Goal: Task Accomplishment & Management: Contribute content

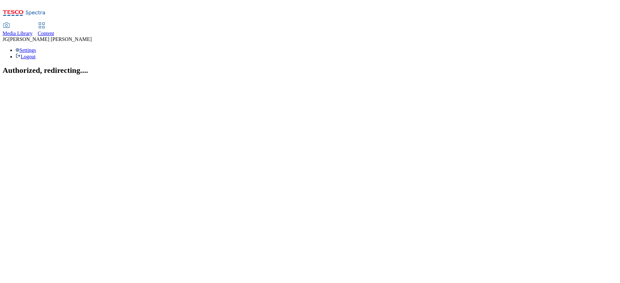
click at [54, 31] on span "Content" at bounding box center [46, 33] width 16 height 5
select select "ghs-uk"
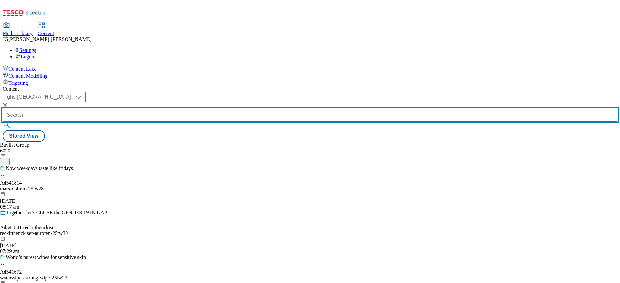
click at [148, 109] on input "text" at bounding box center [310, 115] width 615 height 13
type input "D"
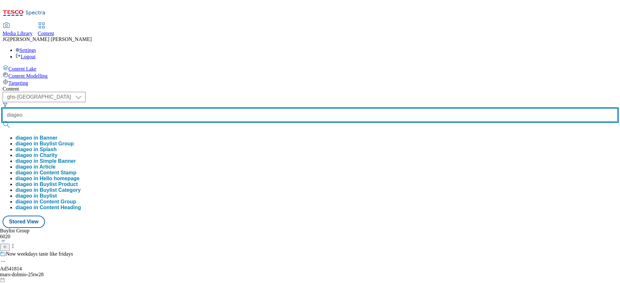
click at [3, 122] on button "submit" at bounding box center [7, 125] width 9 height 6
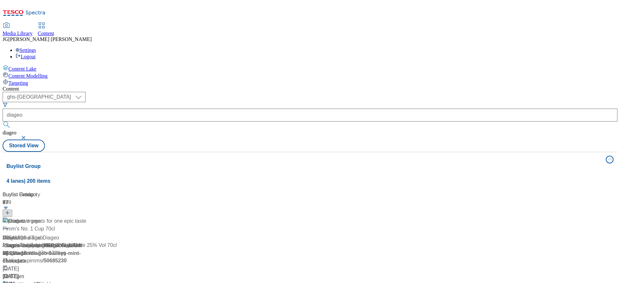
scroll to position [185, 0]
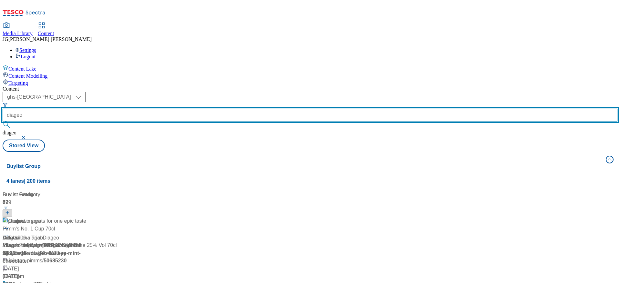
click at [155, 109] on input "diageo" at bounding box center [310, 115] width 615 height 13
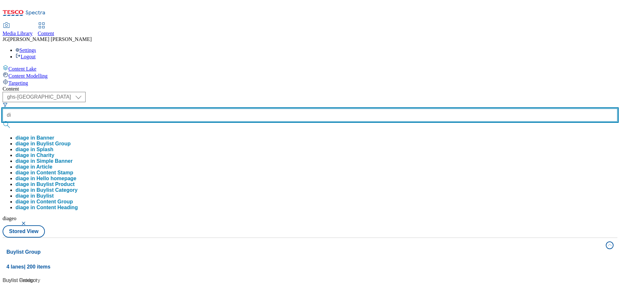
type input "d"
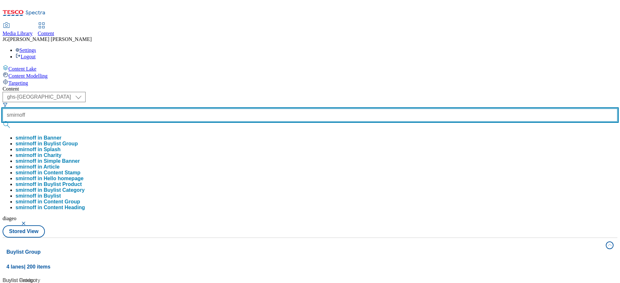
type input "smirnoff"
click at [3, 122] on button "submit" at bounding box center [7, 125] width 9 height 6
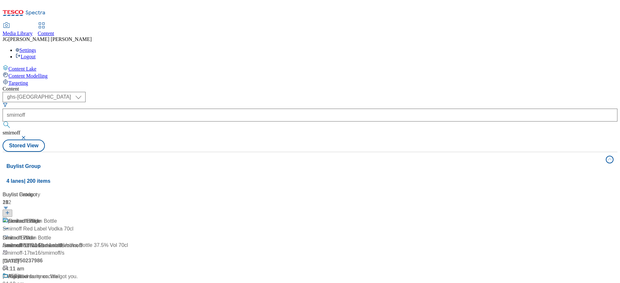
click at [266, 92] on div "( optional ) ghs-roi ghs-uk ghs-uk smirnoff smirnoff Stored View" at bounding box center [310, 122] width 615 height 60
click at [27, 136] on button "button" at bounding box center [24, 138] width 6 height 4
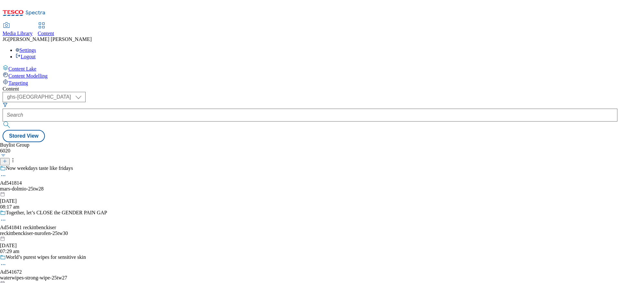
click at [6, 161] on line at bounding box center [4, 161] width 3 height 0
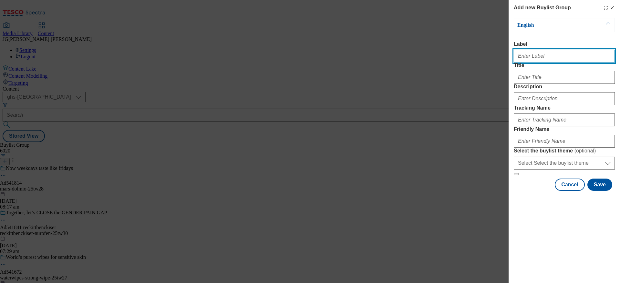
click at [530, 58] on input "Label" at bounding box center [564, 56] width 101 height 13
paste input "TUK010971"
type input "TUK010971"
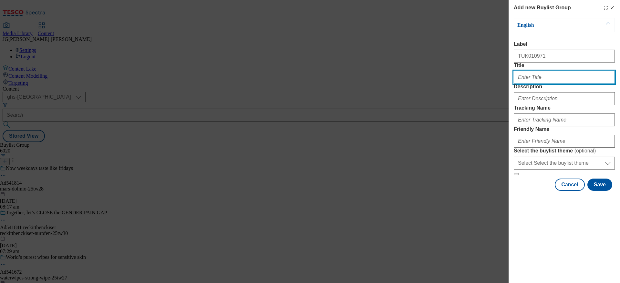
click at [545, 84] on input "Title" at bounding box center [564, 77] width 101 height 13
paste input "Smirnoff favourites"
type input "Smirnoff favourites"
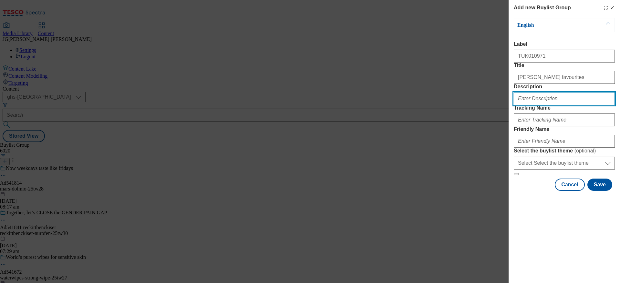
click at [530, 105] on input "Description" at bounding box center [564, 98] width 101 height 13
click at [487, 166] on div "Add new Buylist Group English Label TUK010971 Title Smirnoff favourites Descrip…" at bounding box center [310, 141] width 620 height 283
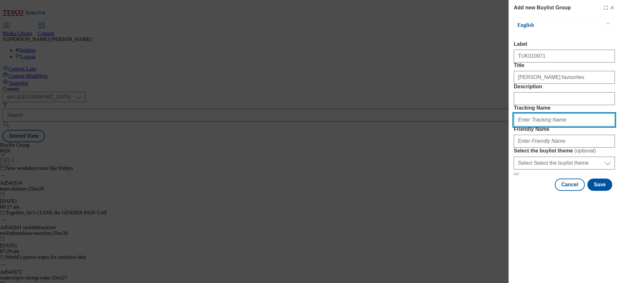
click at [527, 127] on input "Tracking Name" at bounding box center [564, 120] width 101 height 13
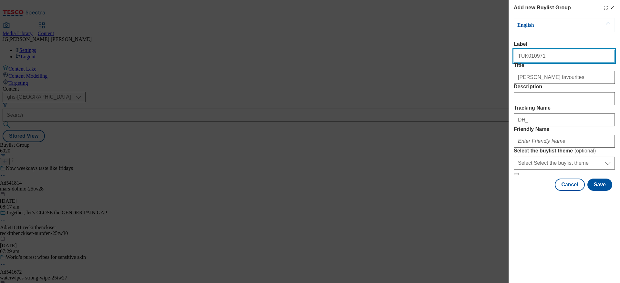
drag, startPoint x: 541, startPoint y: 60, endPoint x: 492, endPoint y: 66, distance: 49.8
click at [492, 66] on div "Add new Buylist Group English Label TUK010971 Title Smirnoff favourites Descrip…" at bounding box center [310, 141] width 620 height 283
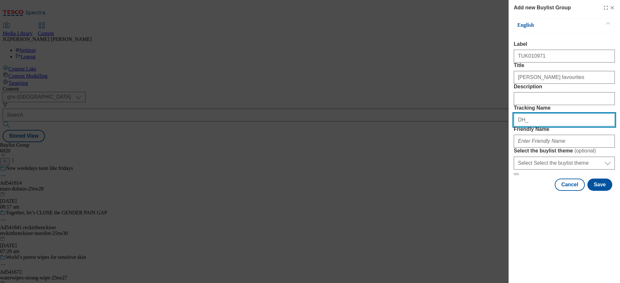
click at [536, 127] on input "DH_" at bounding box center [564, 120] width 101 height 13
paste input "TUK010971"
type input "DH_TUK010971"
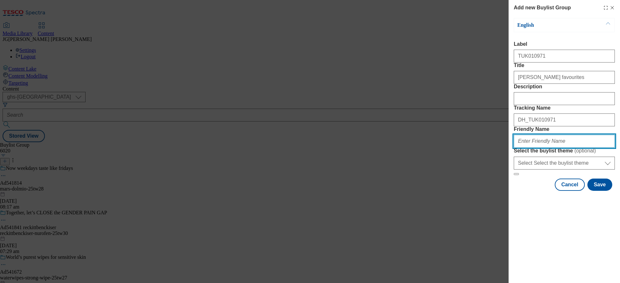
click at [527, 148] on input "Friendly Name" at bounding box center [564, 141] width 101 height 13
type input "smirnoff-tw26"
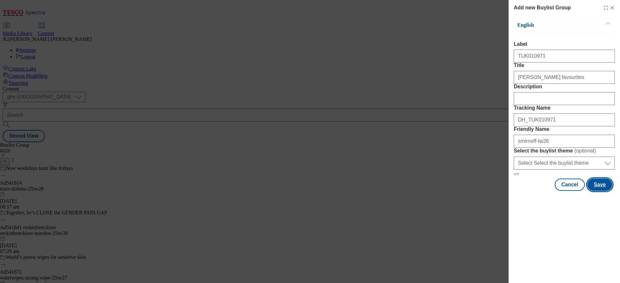
click at [608, 191] on button "Save" at bounding box center [599, 185] width 25 height 12
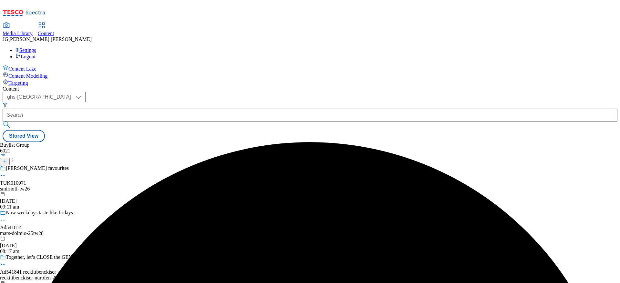
click at [113, 166] on div "Smirnoff favourites TUK010971 smirnoff-tw26 21 Aug 2025 09:11 am" at bounding box center [56, 188] width 113 height 45
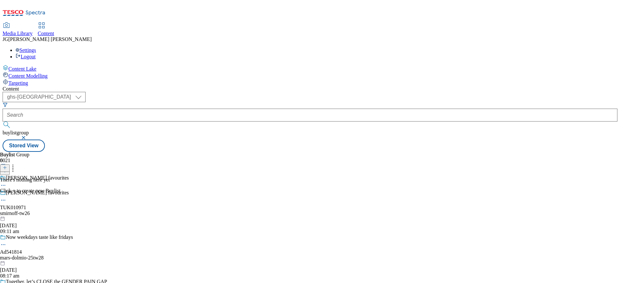
click at [7, 166] on icon at bounding box center [5, 168] width 5 height 5
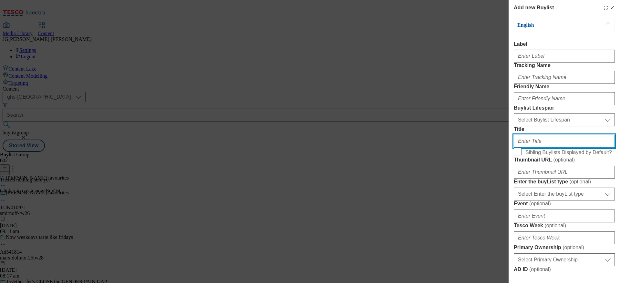
click at [524, 148] on input "Title" at bounding box center [564, 141] width 101 height 13
paste input "Reach for ready-mix Smirnoff favourites this summer!"
drag, startPoint x: 528, startPoint y: 186, endPoint x: 501, endPoint y: 186, distance: 26.8
click at [501, 186] on div "Add new Buylist English Label Tracking Name Friendly Name Buylist Lifespan Sele…" at bounding box center [310, 141] width 620 height 283
type input "Enjoy ready-mix Smirnoff favourites this summer!"
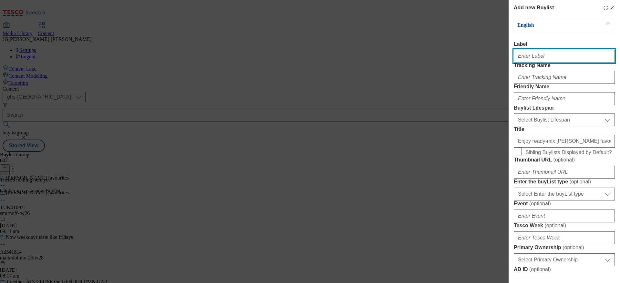
click at [530, 57] on input "Label" at bounding box center [564, 56] width 101 height 13
paste input "TUK010971"
type input "TUK010971"
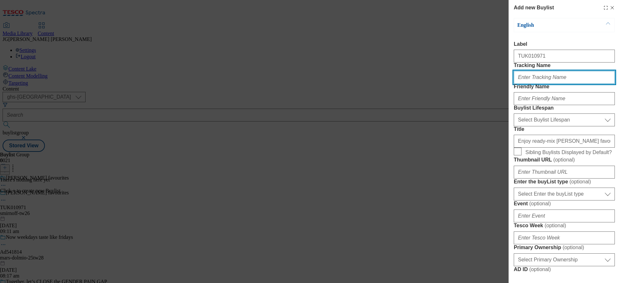
click at [518, 84] on input "Tracking Name" at bounding box center [564, 77] width 101 height 13
paste input "TUK010971"
type input "DH_TUK010971"
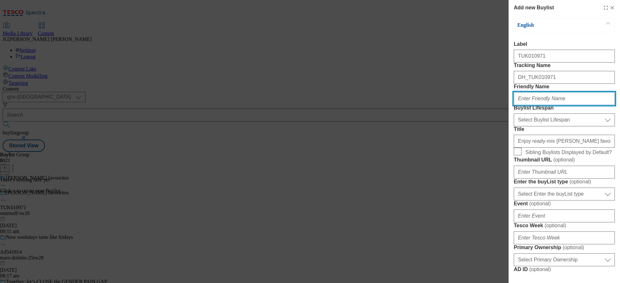
click at [523, 105] on input "Friendly Name" at bounding box center [564, 98] width 101 height 13
type input "smirnoff-tw26"
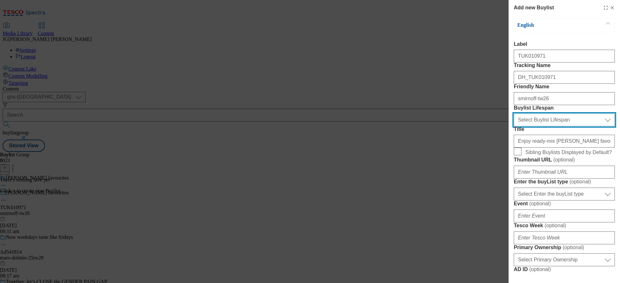
click at [544, 127] on select "Select Buylist Lifespan evergreen seasonal tactical" at bounding box center [564, 120] width 101 height 13
select select "evergreen"
click at [514, 127] on select "Select Buylist Lifespan evergreen seasonal tactical" at bounding box center [564, 120] width 101 height 13
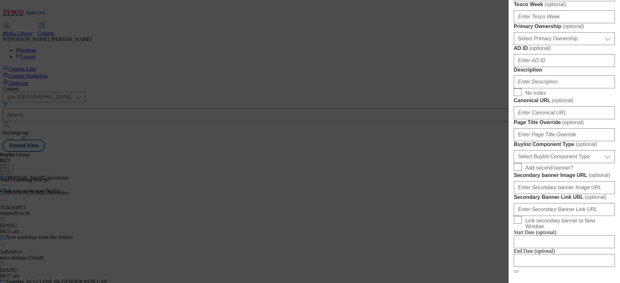
scroll to position [222, 0]
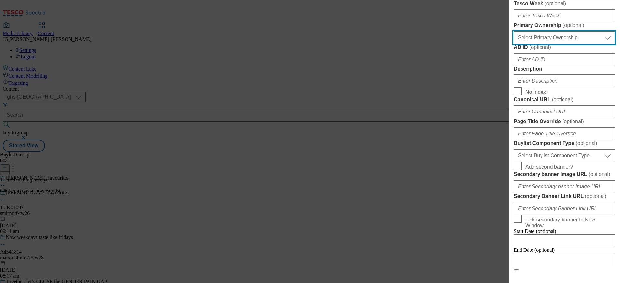
click at [585, 44] on select "Select Primary Ownership tesco dunnhumby" at bounding box center [564, 37] width 101 height 13
select select "dunnhumby"
click at [514, 44] on select "Select Primary Ownership tesco dunnhumby" at bounding box center [564, 37] width 101 height 13
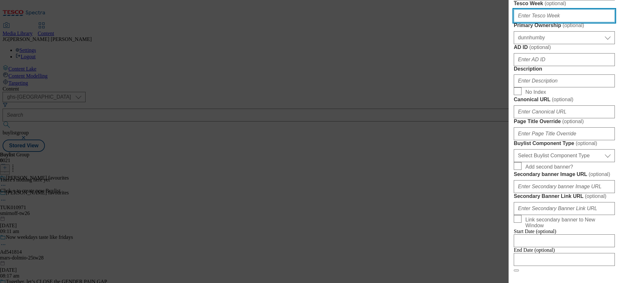
click at [533, 22] on input "Tesco Week ( optional )" at bounding box center [564, 15] width 101 height 13
type input "26"
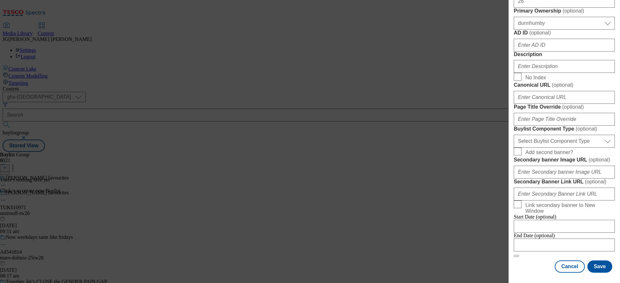
scroll to position [479, 0]
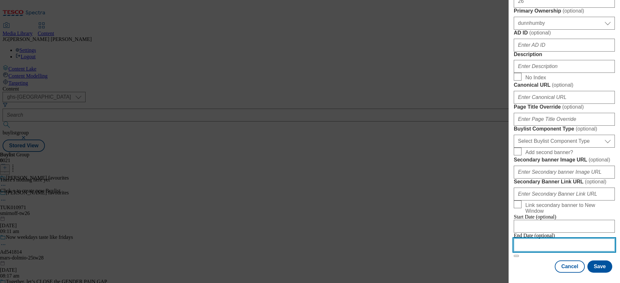
click at [562, 239] on input "Modal" at bounding box center [564, 245] width 101 height 13
select select "2025"
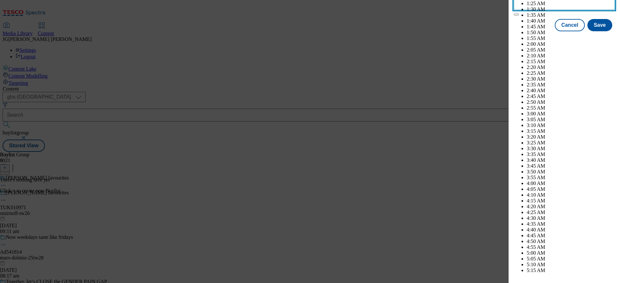
scroll to position [1307, 0]
select select "September"
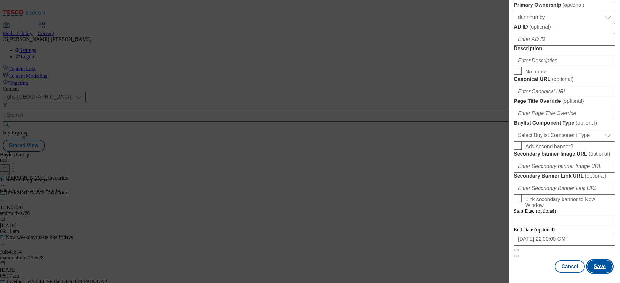
click at [597, 261] on button "Save" at bounding box center [599, 267] width 25 height 12
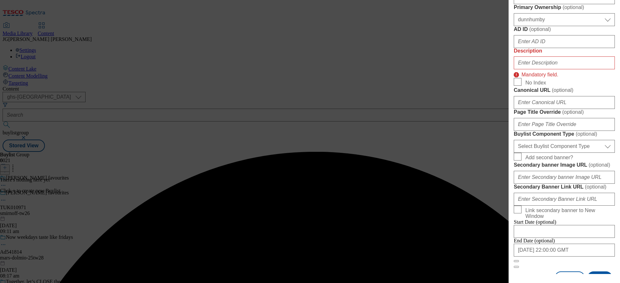
scroll to position [237, 0]
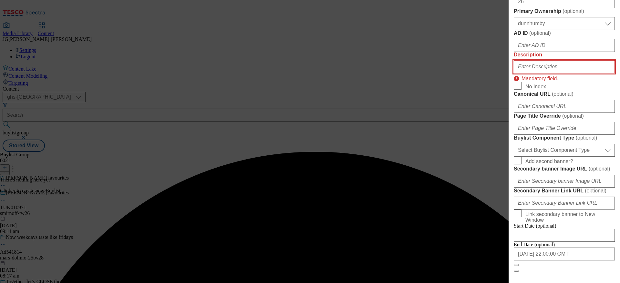
click at [538, 73] on input "Description" at bounding box center [564, 66] width 101 height 13
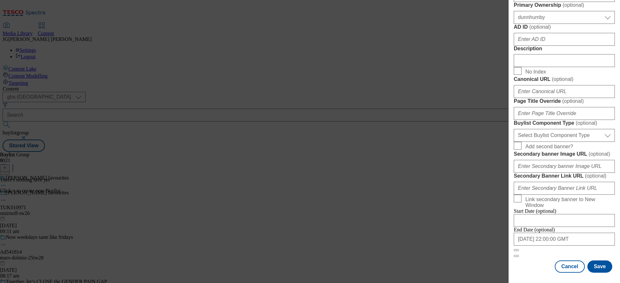
scroll to position [479, 0]
click at [594, 261] on button "Save" at bounding box center [599, 267] width 25 height 12
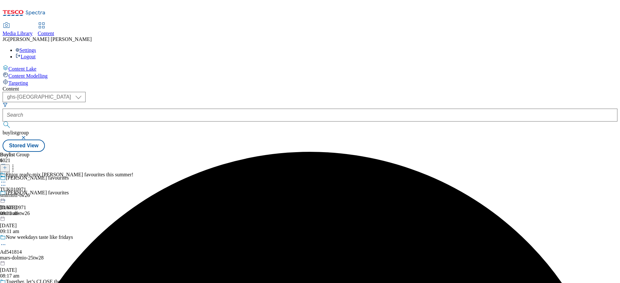
click at [133, 172] on div "Enjoy ready-mix Smirnoff favourites this summer! TUK010971 smirnoff-tw26 21 Aug…" at bounding box center [66, 194] width 133 height 45
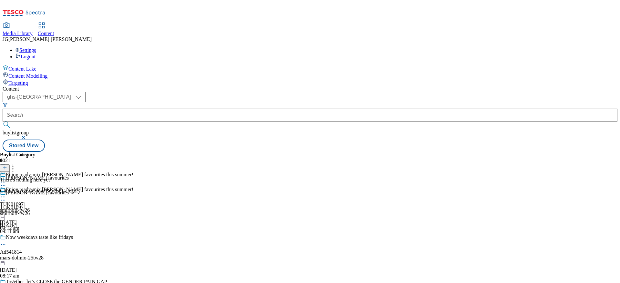
click at [7, 166] on icon at bounding box center [5, 168] width 5 height 5
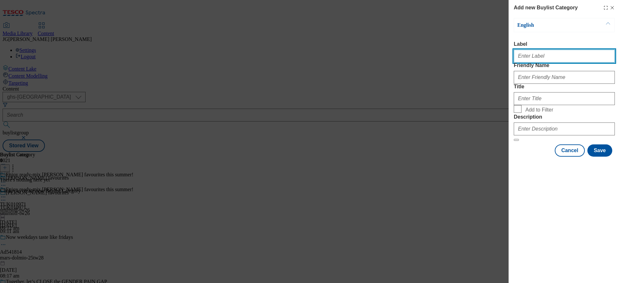
click at [524, 58] on input "Label" at bounding box center [564, 56] width 101 height 13
paste input "TUK010971"
type input "TUK010971"
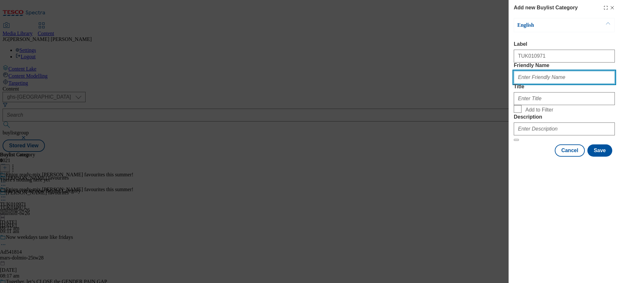
click at [526, 84] on input "Friendly Name" at bounding box center [564, 77] width 101 height 13
type input "tw-26"
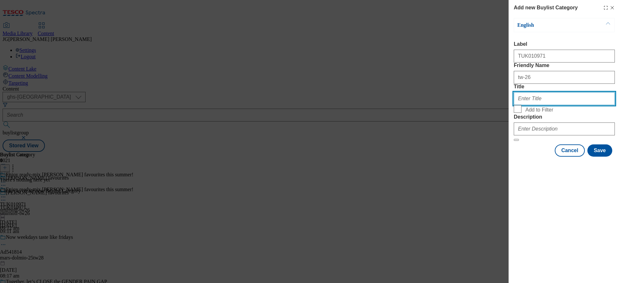
click at [521, 105] on input "Title" at bounding box center [564, 98] width 101 height 13
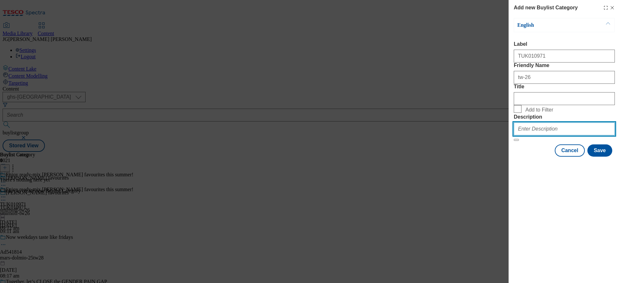
click at [524, 136] on input "Description" at bounding box center [564, 129] width 101 height 13
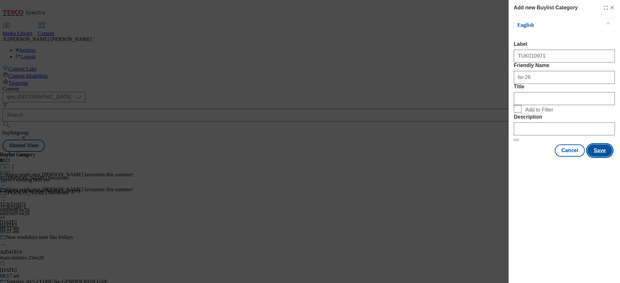
click at [603, 157] on button "Save" at bounding box center [599, 151] width 25 height 12
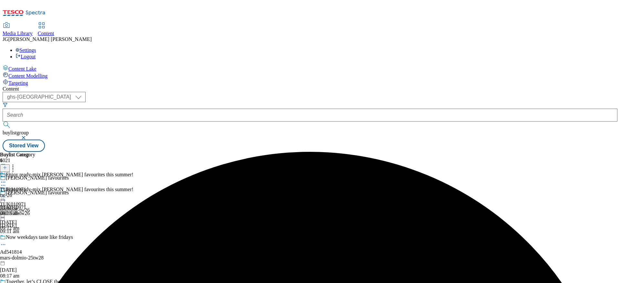
click at [35, 193] on div "tw-26" at bounding box center [17, 196] width 35 height 6
click at [7, 166] on icon at bounding box center [5, 168] width 5 height 5
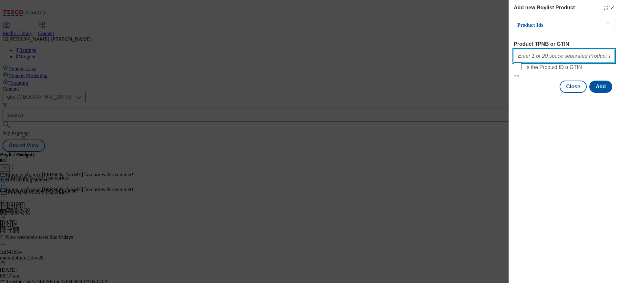
click at [521, 57] on input "Product TPNB or GTIN" at bounding box center [564, 56] width 101 height 13
paste input "92917262"
paste input "89972245"
paste input "65704324"
paste input "53499814"
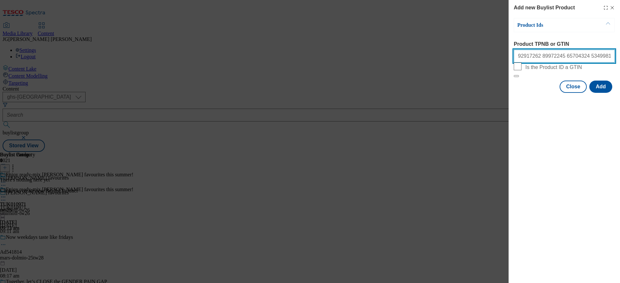
paste input "64913579"
paste input "96485961"
type input "92917262 89972245 65704324 53499814 64913579 96485961"
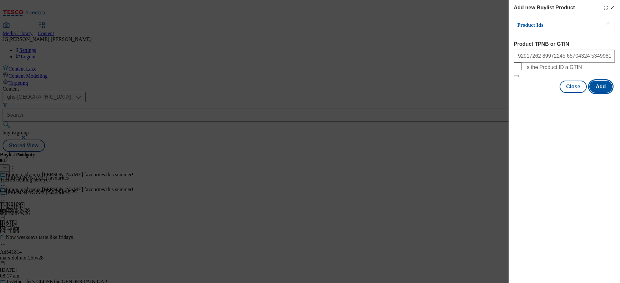
click at [604, 93] on button "Add" at bounding box center [600, 87] width 23 height 12
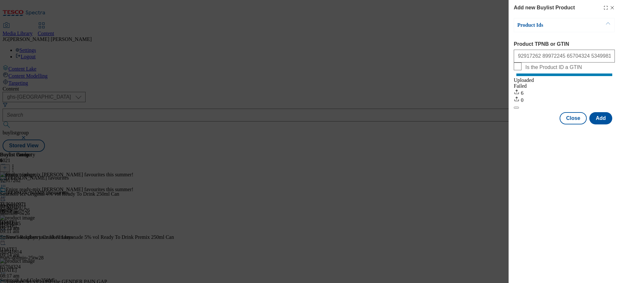
click at [613, 5] on div "Add new Buylist Product" at bounding box center [564, 8] width 101 height 8
click at [613, 8] on icon "Modal" at bounding box center [611, 7] width 5 height 5
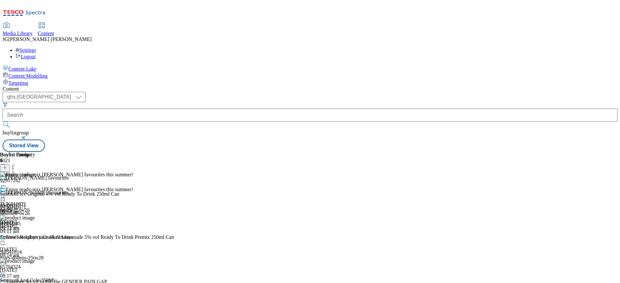
click at [6, 194] on icon at bounding box center [3, 197] width 6 height 6
click at [35, 238] on span "Preview" at bounding box center [27, 240] width 15 height 5
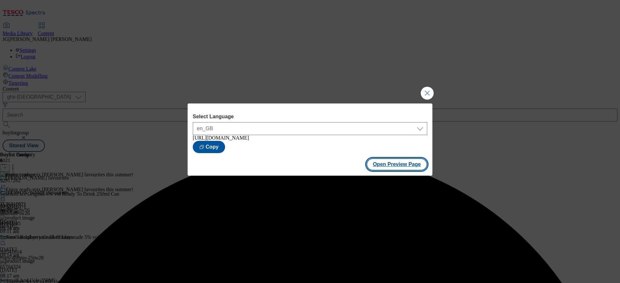
click at [390, 169] on button "Open Preview Page" at bounding box center [396, 164] width 61 height 12
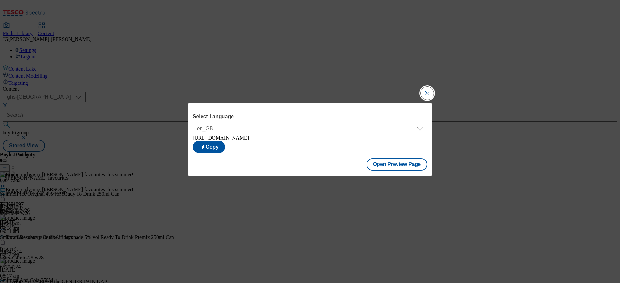
click at [429, 92] on button "Close Modal" at bounding box center [427, 93] width 13 height 13
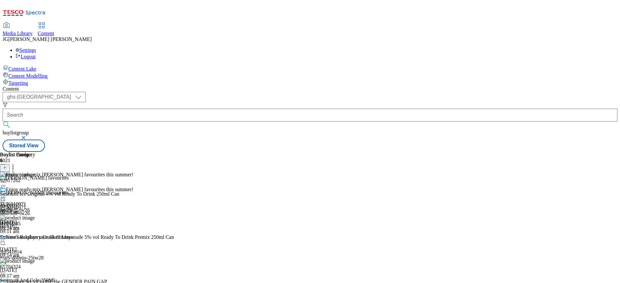
click at [6, 194] on icon at bounding box center [3, 197] width 6 height 6
click at [34, 260] on span "Publish" at bounding box center [27, 262] width 14 height 5
